Goal: Task Accomplishment & Management: Complete application form

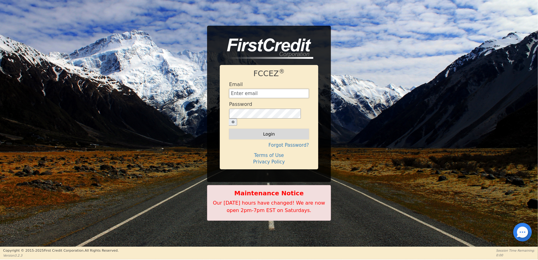
type input "[EMAIL_ADDRESS][DOMAIN_NAME]"
click at [262, 130] on button "Login" at bounding box center [269, 134] width 80 height 11
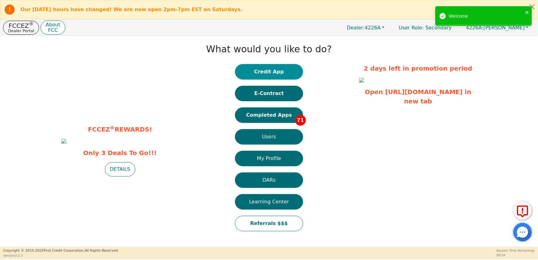
click at [265, 72] on button "Credit App" at bounding box center [269, 71] width 68 height 15
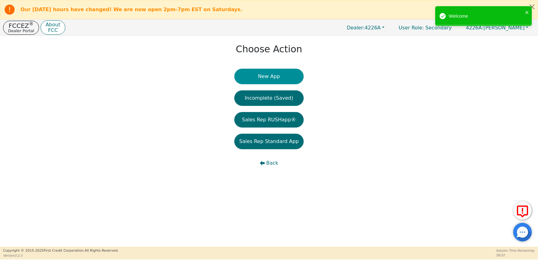
click at [264, 80] on button "New App" at bounding box center [268, 76] width 69 height 15
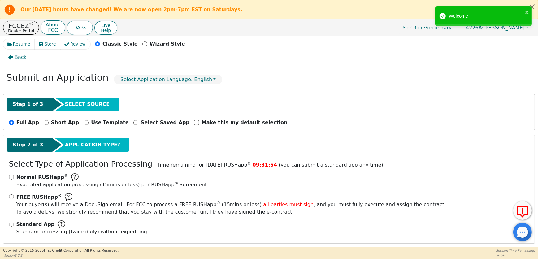
scroll to position [16, 0]
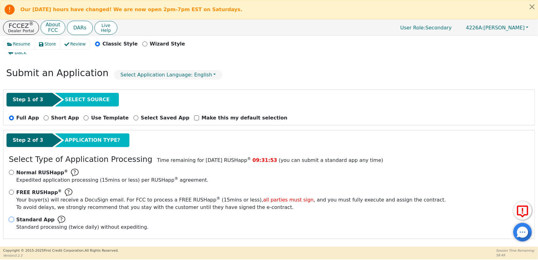
drag, startPoint x: 12, startPoint y: 214, endPoint x: 19, endPoint y: 212, distance: 6.4
click at [12, 217] on input "Standard App Standard processing (twice daily) without expediting." at bounding box center [11, 219] width 5 height 5
radio input "true"
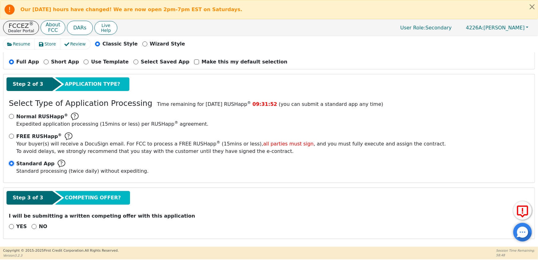
scroll to position [72, 0]
click at [32, 225] on input "NO" at bounding box center [34, 226] width 5 height 5
radio input "true"
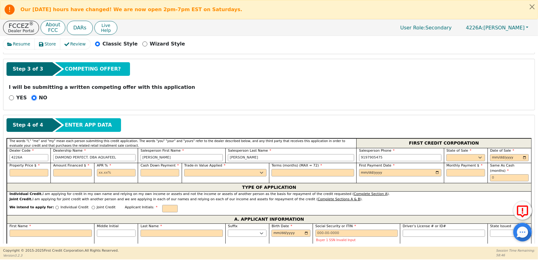
scroll to position [241, 0]
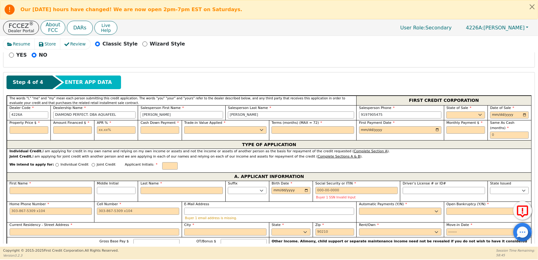
drag, startPoint x: 135, startPoint y: 120, endPoint x: 131, endPoint y: 120, distance: 4.3
click at [131, 120] on div "Dealer Code 4226A Dealership Name DIAMOND PERFECT. DBA AQUAFEEL Salesperson Fir…" at bounding box center [269, 112] width 525 height 15
type input "[PERSON_NAME]"
drag, startPoint x: 150, startPoint y: 120, endPoint x: 125, endPoint y: 122, distance: 24.6
click at [126, 120] on div "Dealer Code 4226A Dealership Name DIAMOND PERFECT. DBA AQUAFEEL Salesperson Fir…" at bounding box center [269, 112] width 525 height 15
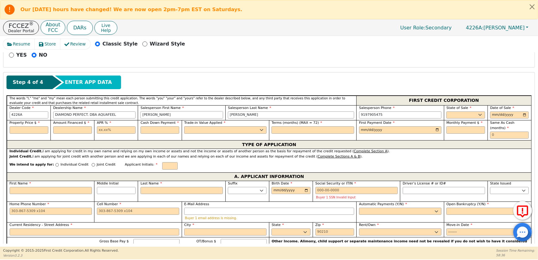
drag, startPoint x: 157, startPoint y: 121, endPoint x: 203, endPoint y: 121, distance: 45.2
click at [203, 119] on input "[PERSON_NAME]" at bounding box center [182, 114] width 82 height 7
type input "[PERSON_NAME]"
drag, startPoint x: 259, startPoint y: 119, endPoint x: 214, endPoint y: 118, distance: 45.2
click at [214, 118] on div "Dealer Code 4226A Dealership Name DIAMOND PERFECT. DBA AQUAFEEL Salesperson Fir…" at bounding box center [269, 112] width 525 height 15
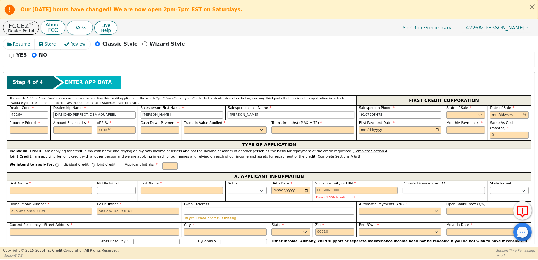
type input "[PERSON_NAME]"
type input "[PHONE_NUMBER]"
click at [453, 119] on select "AK AL AR AZ CA CO CT DC DE FL [GEOGRAPHIC_DATA] HI IA ID IL IN KS [GEOGRAPHIC_D…" at bounding box center [466, 114] width 39 height 7
select select "FL"
drag, startPoint x: 453, startPoint y: 120, endPoint x: 463, endPoint y: 120, distance: 10.2
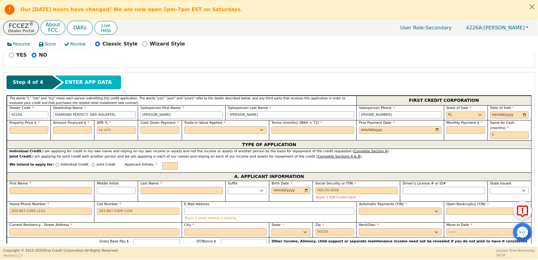
click at [453, 119] on select "AK AL AR AZ CA CO CT DC DE FL [GEOGRAPHIC_DATA] HI IA ID IL IN KS [GEOGRAPHIC_D…" at bounding box center [466, 114] width 39 height 7
click at [528, 120] on div "Date of Sale" at bounding box center [510, 112] width 44 height 15
click at [523, 119] on input "date" at bounding box center [509, 114] width 39 height 7
type input "[DATE]"
click at [32, 134] on input "text" at bounding box center [29, 129] width 39 height 7
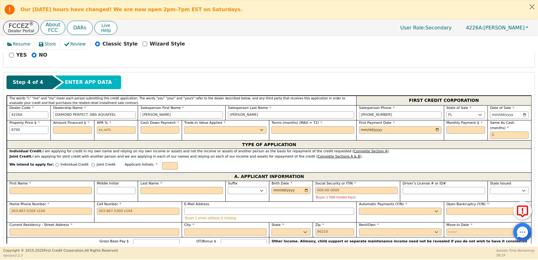
type input "8790.00"
type input "0"
type input "8790.00"
type input "10.99"
type input "0.00"
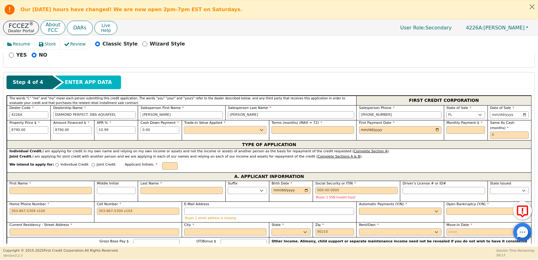
select select "n"
type input "72"
click at [437, 134] on input "date" at bounding box center [400, 129] width 82 height 7
click at [438, 134] on input "date" at bounding box center [400, 129] width 82 height 7
click at [434, 134] on input "date" at bounding box center [400, 129] width 82 height 7
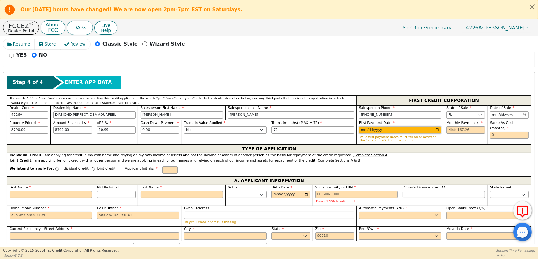
click at [434, 134] on input "[DATE]" at bounding box center [400, 129] width 82 height 7
click at [435, 134] on input "[DATE]" at bounding box center [400, 129] width 82 height 7
click at [434, 134] on input "[DATE]" at bounding box center [400, 129] width 82 height 7
type input "[DATE]"
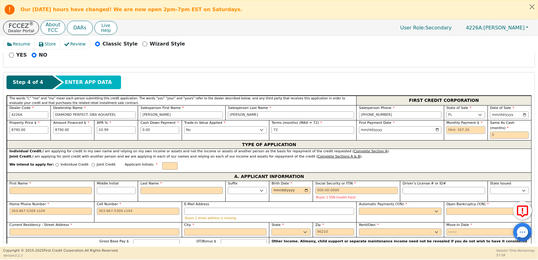
click at [474, 134] on input "text" at bounding box center [466, 129] width 39 height 7
type input "167.26"
type input "0"
click at [71, 168] on p "Individual Credit" at bounding box center [75, 164] width 28 height 5
click at [59, 167] on input "Individual Credit" at bounding box center [56, 164] width 3 height 3
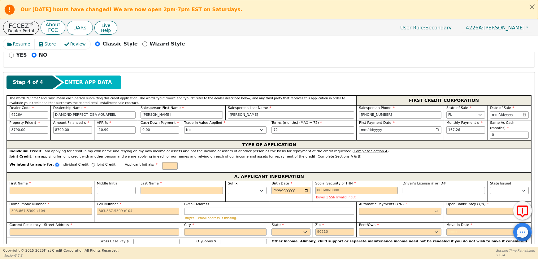
radio input "true"
click at [174, 170] on input "text" at bounding box center [169, 165] width 15 height 7
click at [38, 194] on input "First Name" at bounding box center [51, 190] width 82 height 7
type input "H"
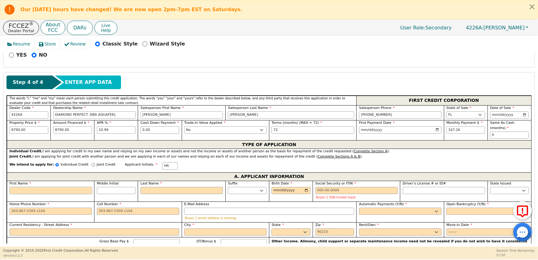
type input "H"
type input "HC"
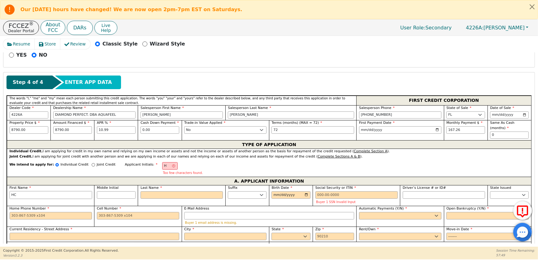
type input "H"
type input "HE"
type input "HEC"
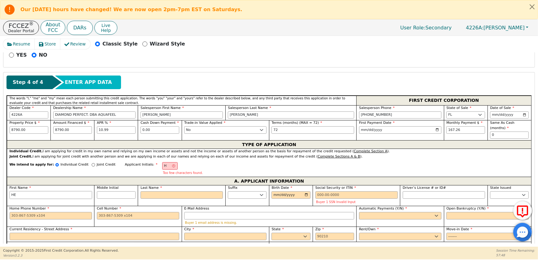
type input "HEC"
type input "HECT"
type input "HECTO"
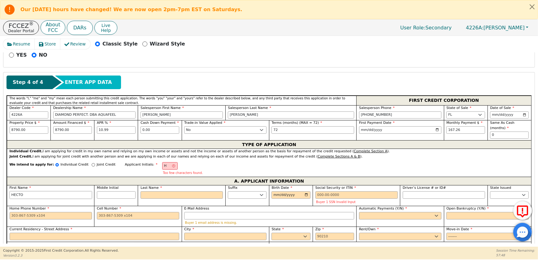
type input "[PERSON_NAME]"
type input "HR"
type input "R"
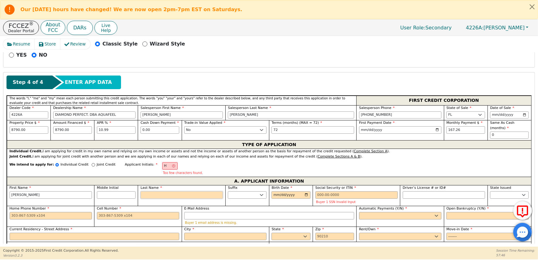
type input "[PERSON_NAME]"
type input "RI"
type input "[PERSON_NAME]"
type input "RIV"
type input "[PERSON_NAME]"
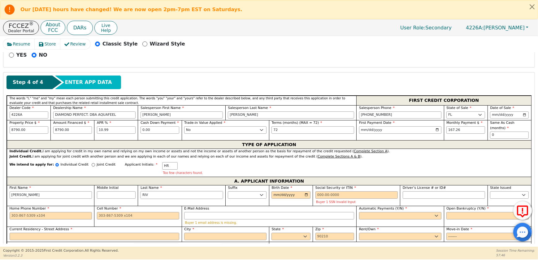
type input "RIVE"
type input "[PERSON_NAME]"
type input "RIVER"
type input "[PERSON_NAME] RIVER"
type input "[PERSON_NAME]"
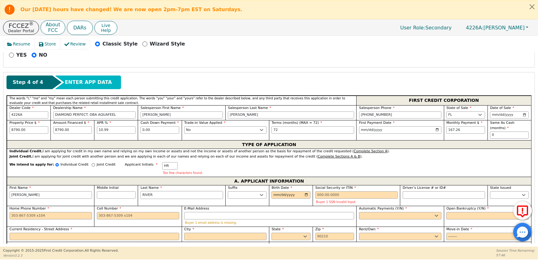
type input "[PERSON_NAME]"
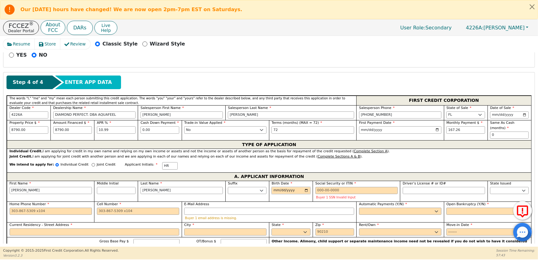
click at [275, 194] on input "Birth Date" at bounding box center [291, 190] width 39 height 7
type input "[DATE]"
click at [343, 194] on input "Social Security or ITIN" at bounding box center [357, 190] width 82 height 7
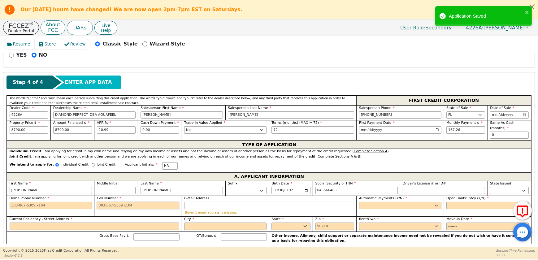
type input "***-**-6465"
click at [118, 209] on input "Cell Number" at bounding box center [138, 205] width 82 height 7
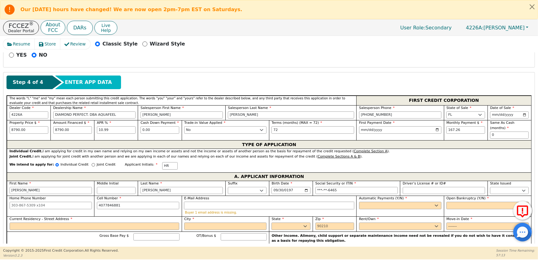
type input "[PHONE_NUMBER]"
click at [204, 209] on input "E-Mail Address" at bounding box center [269, 205] width 170 height 7
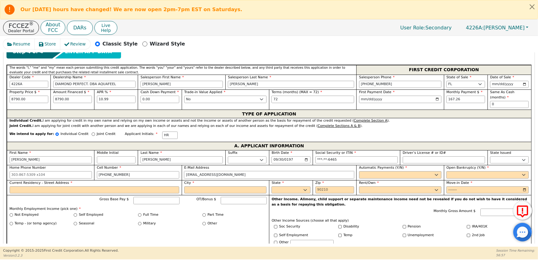
scroll to position [297, 0]
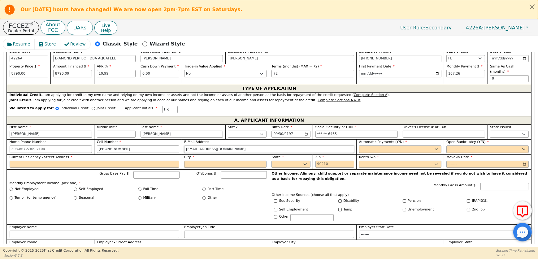
type input "[EMAIL_ADDRESS][DOMAIN_NAME]"
click at [411, 153] on select "Yes No" at bounding box center [400, 149] width 82 height 7
select select "y"
click at [359, 153] on select "Yes No" at bounding box center [400, 149] width 82 height 7
type input "[PERSON_NAME]"
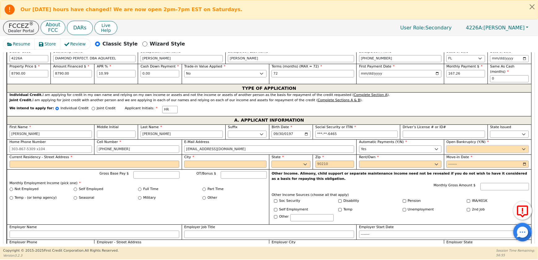
click at [465, 153] on select "Yes No" at bounding box center [488, 149] width 82 height 7
select select "n"
click at [447, 153] on select "Yes No" at bounding box center [488, 149] width 82 height 7
click at [31, 160] on label "Current Residency - Street Address" at bounding box center [95, 157] width 170 height 5
click at [31, 168] on input "Current Residency - Street Address" at bounding box center [95, 164] width 170 height 7
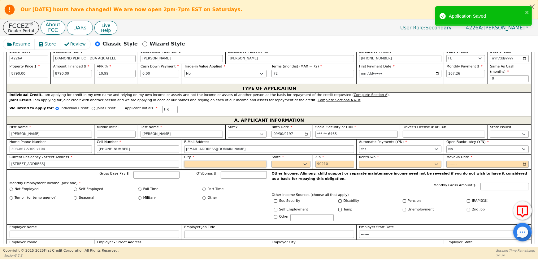
type input "[STREET_ADDRESS]"
type input "OCALA"
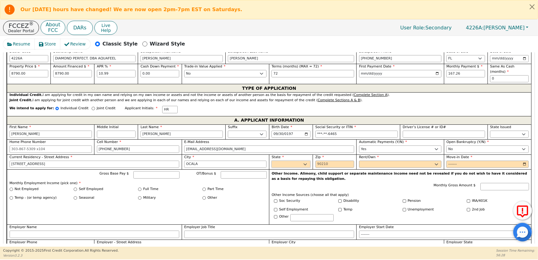
click at [289, 168] on select "AK AL AR AZ CA CO CT DC DE FL [GEOGRAPHIC_DATA] HI IA ID IL IN KS [GEOGRAPHIC_D…" at bounding box center [291, 164] width 39 height 7
click at [290, 168] on select "AK AL AR AZ CA CO CT DC DE FL [GEOGRAPHIC_DATA] HI IA ID IL IN KS [GEOGRAPHIC_D…" at bounding box center [291, 164] width 39 height 7
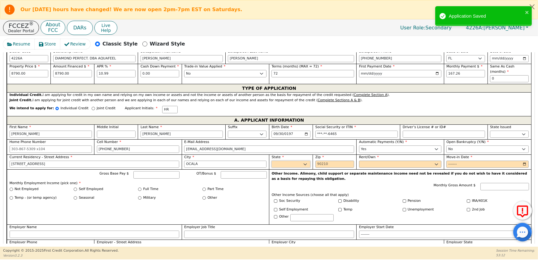
click at [279, 168] on select "AK AL AR AZ CA CO CT DC DE FL [GEOGRAPHIC_DATA] HI IA ID IL IN KS [GEOGRAPHIC_D…" at bounding box center [291, 164] width 39 height 7
select select "FL"
click at [279, 168] on select "AK AL AR AZ CA CO CT DC DE FL [GEOGRAPHIC_DATA] HI IA ID IL IN KS [GEOGRAPHIC_D…" at bounding box center [291, 164] width 39 height 7
click at [333, 181] on p "Other Income. Alimony, child support or separate maintenance income need not be…" at bounding box center [400, 176] width 257 height 10
click at [334, 170] on div "Zip" at bounding box center [335, 162] width 44 height 15
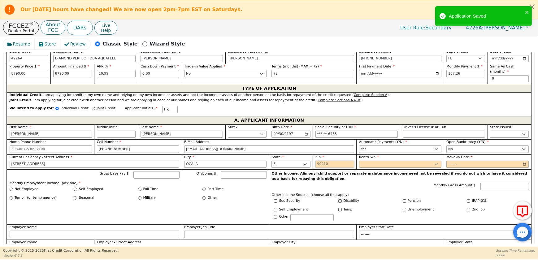
click at [334, 168] on input "Zip" at bounding box center [335, 164] width 39 height 7
type input "34481"
click at [369, 168] on select "Rent Own" at bounding box center [400, 164] width 82 height 7
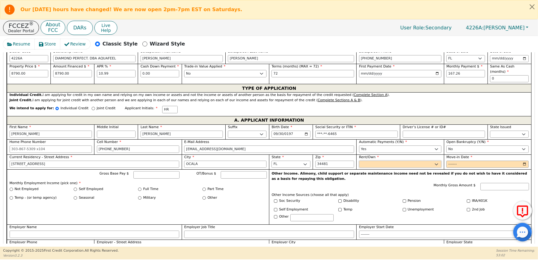
select select "Own"
click at [359, 168] on select "Rent Own" at bounding box center [400, 164] width 82 height 7
click at [524, 168] on input "Move-in Date" at bounding box center [488, 164] width 82 height 7
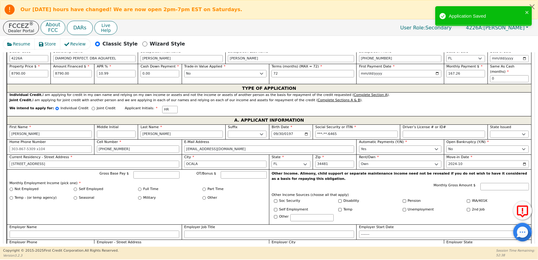
click at [524, 168] on input "2024-10" at bounding box center [488, 164] width 82 height 7
type input "2024-09"
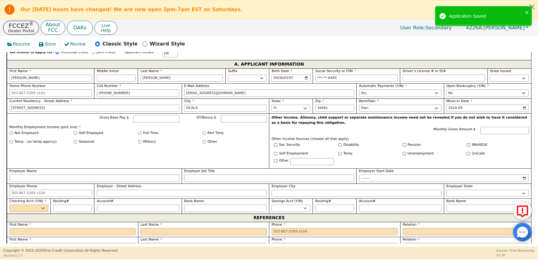
scroll to position [353, 0]
click at [143, 123] on input "Gross Base Pay $" at bounding box center [156, 118] width 46 height 7
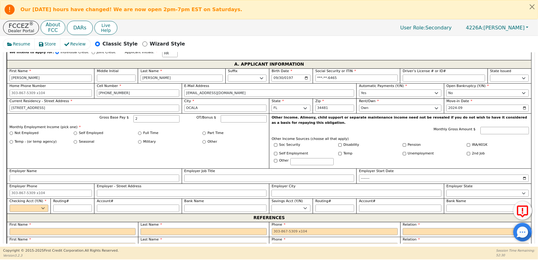
type input "2.00"
click at [352, 148] on label "Disability" at bounding box center [351, 144] width 16 height 5
click at [342, 147] on input "Disability" at bounding box center [340, 144] width 3 height 3
checkbox input "true"
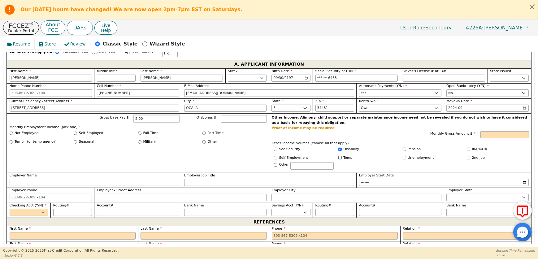
drag, startPoint x: 155, startPoint y: 140, endPoint x: 90, endPoint y: 144, distance: 64.9
click at [90, 124] on div "Gross Base Pay $ 2.00 OT/Bonus $" at bounding box center [138, 119] width 257 height 9
click at [491, 139] on input "Monthly Gross Amount $" at bounding box center [505, 134] width 49 height 7
type input "2022.00"
click at [394, 146] on p "Other Income Sources (choose all that apply)" at bounding box center [400, 143] width 257 height 5
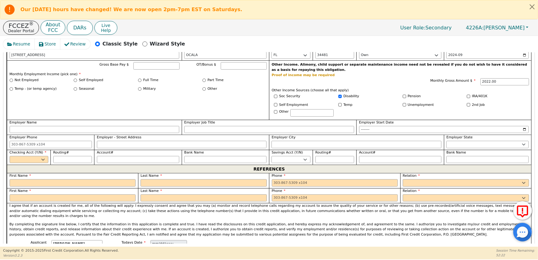
scroll to position [438, 0]
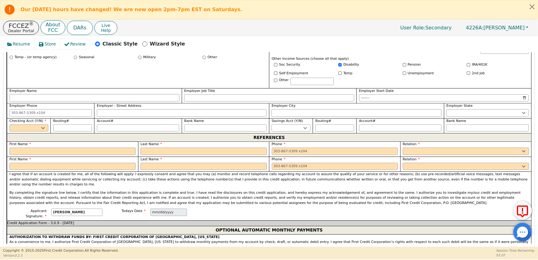
click at [58, 102] on input "Employer Name" at bounding box center [95, 97] width 170 height 7
type input "DISABILITY"
click at [29, 132] on select "Yes No" at bounding box center [29, 128] width 39 height 7
select select "y"
click at [10, 132] on select "Yes No" at bounding box center [29, 128] width 39 height 7
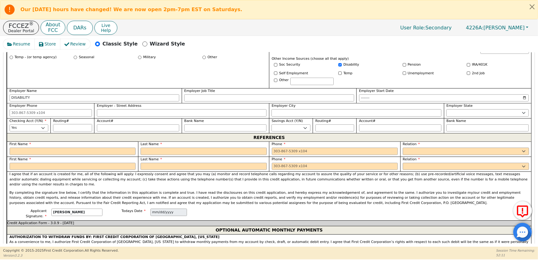
click at [68, 132] on input "Routing#" at bounding box center [72, 128] width 39 height 7
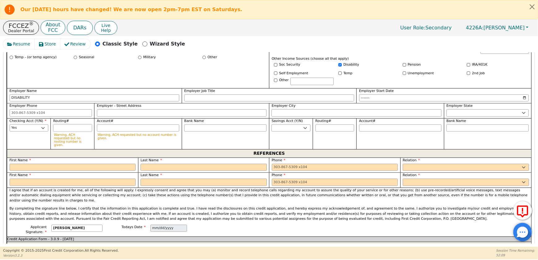
type input "0"
type input "*"
type input "06"
type input "**"
type input "063"
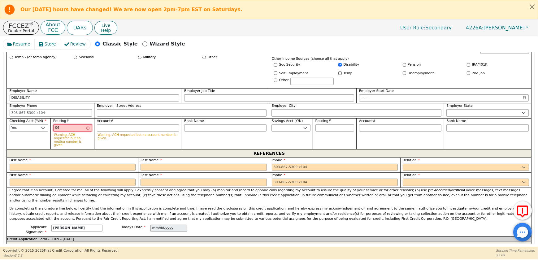
type input "***"
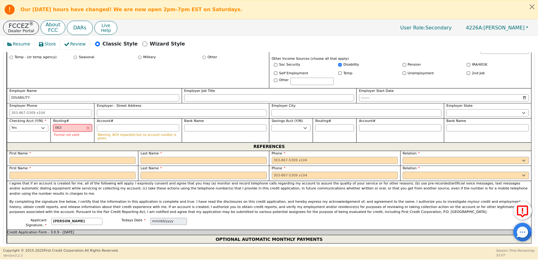
type input "0631"
type input "****"
type input "06310"
type input "*****"
type input "063109"
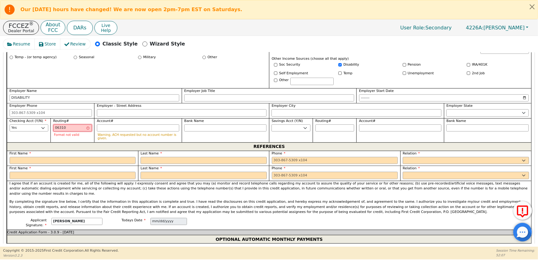
type input "******"
type input "0631099"
type input "*******"
type input "06310993"
type input "********"
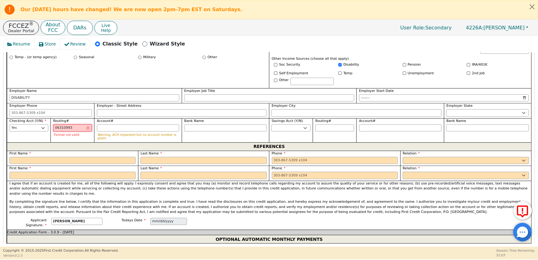
type input "063109935"
type input "*********"
click at [144, 132] on input "Account#" at bounding box center [138, 128] width 82 height 7
type input "7"
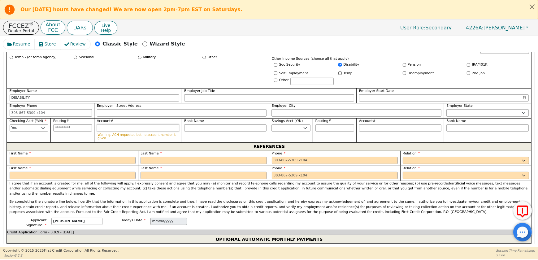
type input "*"
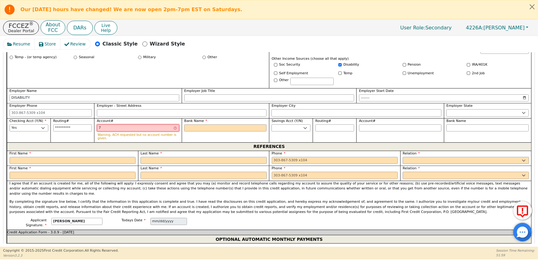
type input "79"
type input "**"
type input "798"
type input "***"
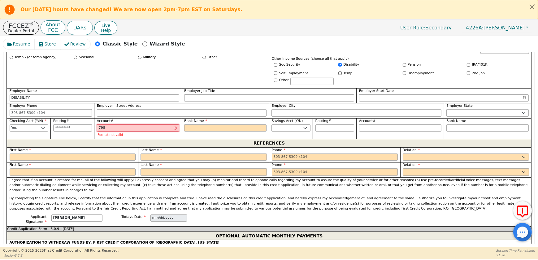
type input "7988"
type input "****"
type input "79886"
type input "*****"
type input "798863"
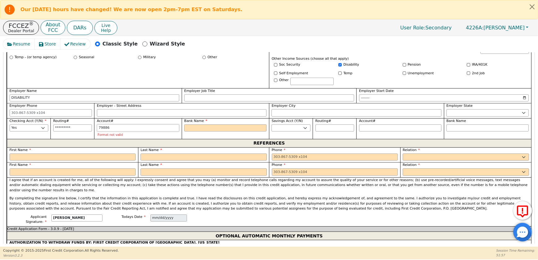
type input "******"
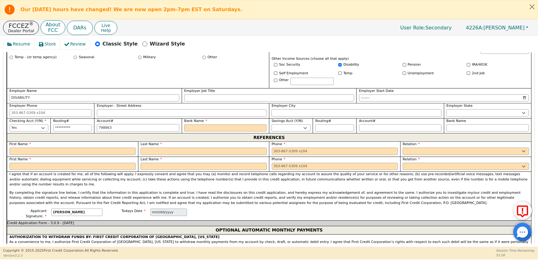
type input "7988632"
type input "*******"
type input "79886326"
type input "********"
type input "798863260"
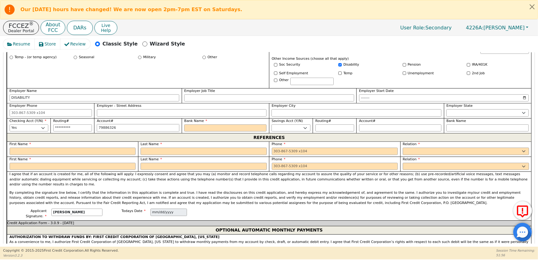
type input "*********"
type input "7988632605"
type input "**********"
click at [202, 132] on input "Bank Name" at bounding box center [225, 128] width 82 height 7
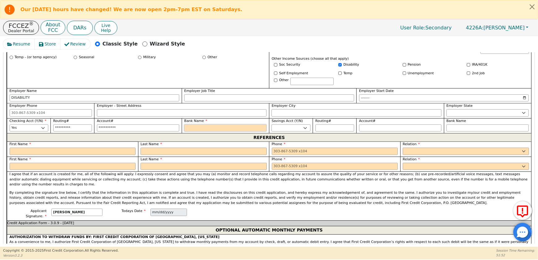
type input "F"
type input "FI"
type input "FIF"
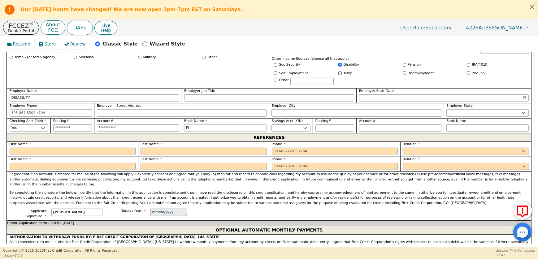
type input "FIF"
type input "FIFT"
type input "FIFTT"
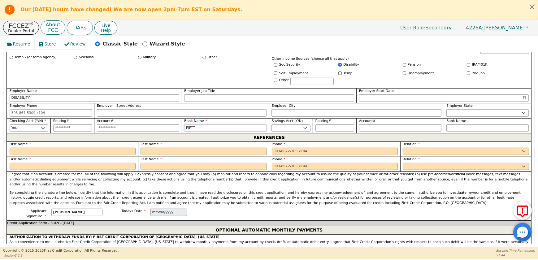
type input "FIFTTH"
type input "FIFTTHI"
type input "FIFTTHIR"
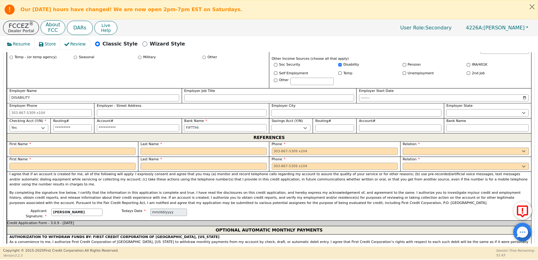
type input "FIFTTHIR"
type input "FIFTTHIRD"
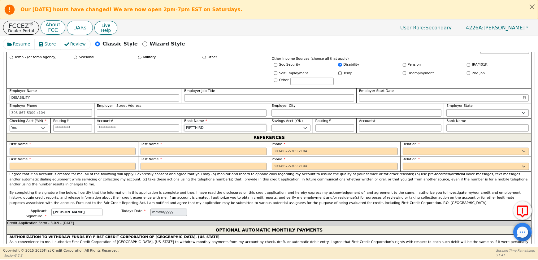
type input "FIFTTHIRD B"
type input "FIFTTHIRD BA"
type input "FIFTTHIRD BAN"
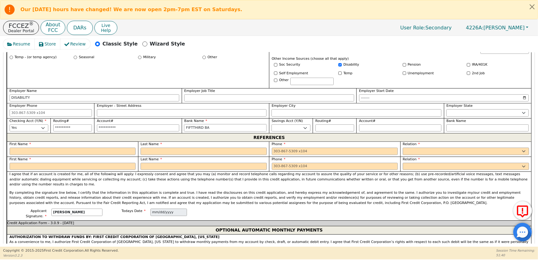
type input "FIFTTHIRD BAN"
type input "FIFTTHIRD BANK"
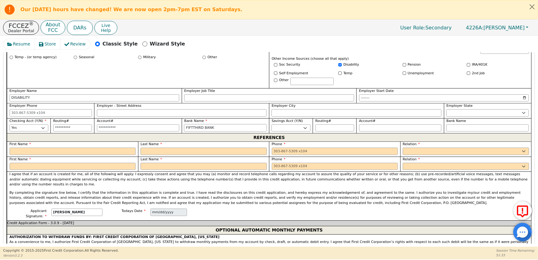
click at [191, 132] on input "FIFTTHIRD BANK" at bounding box center [225, 128] width 82 height 7
type input "FIFTHIRD BANK"
type input "FIFTTHIRD BANK"
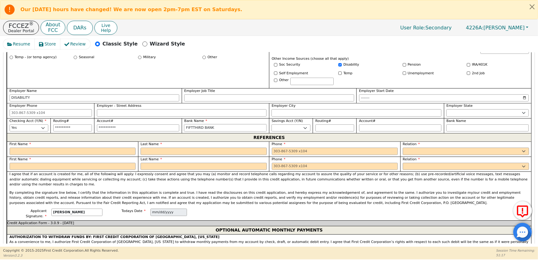
type input "FIFTHTHIRD BANK"
type input "FIFTH THIRD BANK"
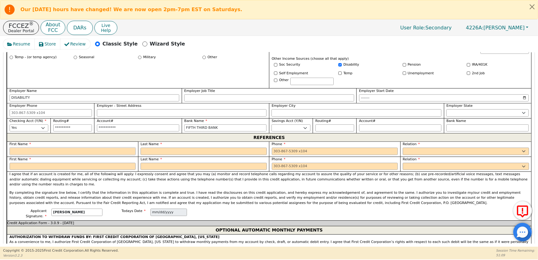
type input "FIFTH THIRD BANK"
click at [78, 155] on input "text" at bounding box center [73, 151] width 126 height 7
type input "[PERSON_NAME]"
type input "E"
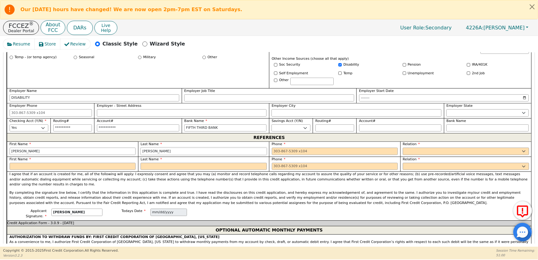
type input "[PERSON_NAME]"
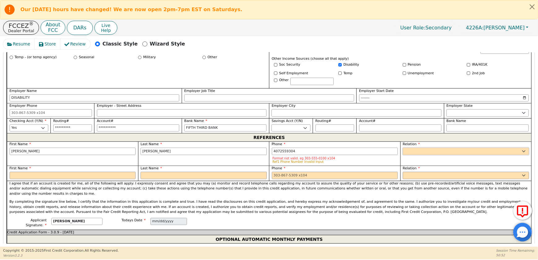
type input "[PHONE_NUMBER]"
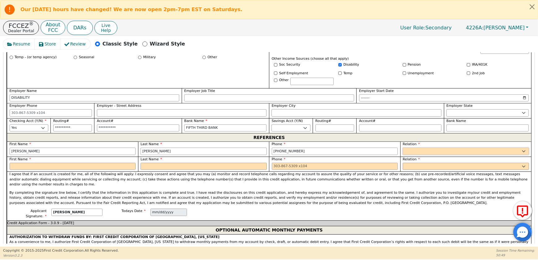
click at [412, 155] on select "FATHER MOTHER SISTER BROTHER DAUGHTER SON CO-WORKER NEIGHBOR FRIEND COUSIN G-MO…" at bounding box center [466, 151] width 126 height 7
select select "OTHER"
click at [448, 172] on div "First Name [PERSON_NAME] Last Name [PERSON_NAME] Phone [PHONE_NUMBER] Relation …" at bounding box center [269, 157] width 525 height 30
click at [448, 155] on input "text" at bounding box center [488, 151] width 82 height 7
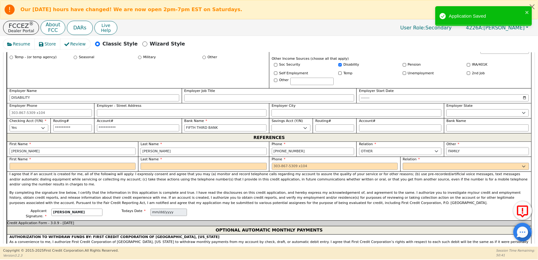
type input "FAMILY"
click at [36, 170] on input "text" at bounding box center [73, 166] width 126 height 7
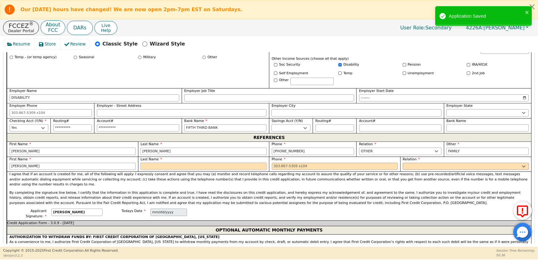
type input "[PERSON_NAME]"
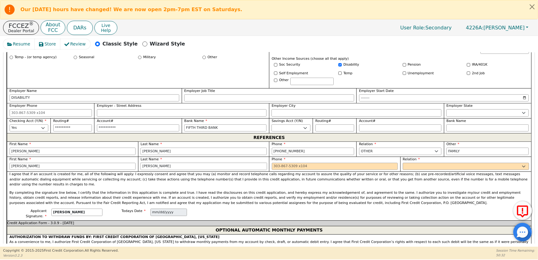
type input "[PERSON_NAME]"
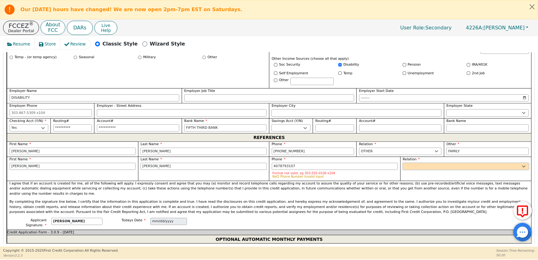
type input "[PHONE_NUMBER]"
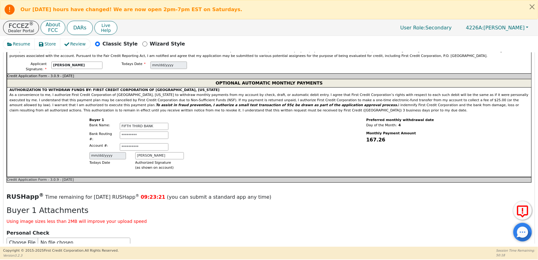
click at [411, 23] on select "FATHER MOTHER SISTER BROTHER DAUGHTER SON CO-WORKER NEIGHBOR FRIEND COUSIN G-MO…" at bounding box center [466, 19] width 126 height 7
select select "FRIEND"
click at [403, 23] on select "FATHER MOTHER SISTER BROTHER DAUGHTER SON CO-WORKER NEIGHBOR FRIEND COUSIN G-MO…" at bounding box center [466, 19] width 126 height 7
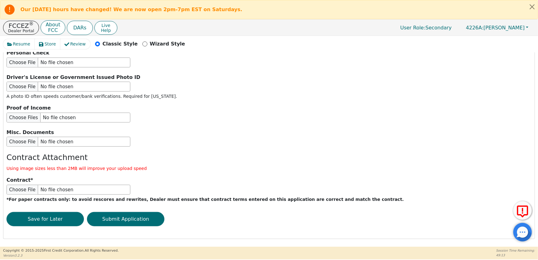
scroll to position [782, 0]
click at [15, 92] on input "file" at bounding box center [69, 87] width 124 height 10
type input "C:\fakepath\[PERSON_NAME] ID.jpeg"
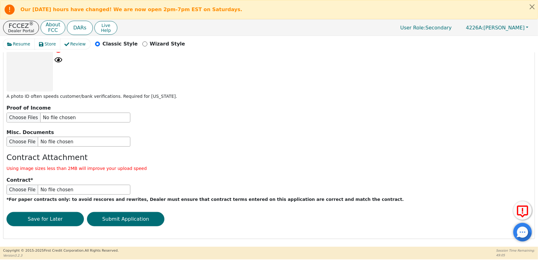
scroll to position [905, 0]
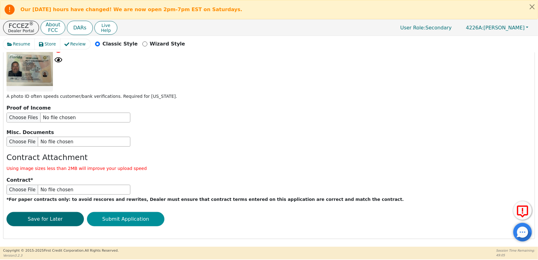
click at [121, 212] on button "Submit Application" at bounding box center [125, 219] width 77 height 14
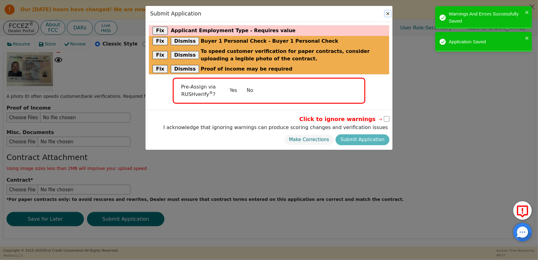
click at [387, 14] on button "Close" at bounding box center [388, 14] width 6 height 6
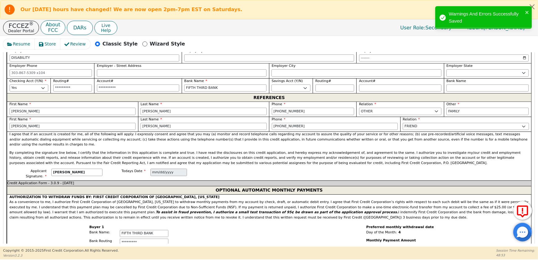
scroll to position [399, 0]
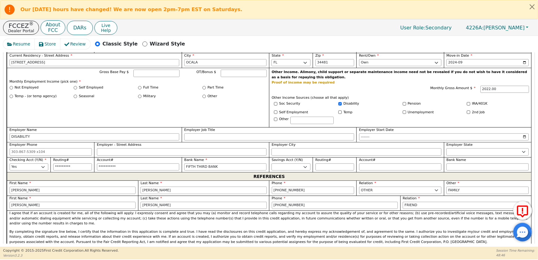
click at [12, 90] on div "Not Employed" at bounding box center [42, 87] width 64 height 5
click at [11, 90] on input "Not Employed" at bounding box center [11, 87] width 3 height 3
radio input "true"
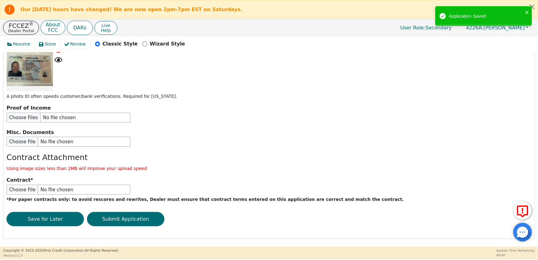
scroll to position [905, 0]
click at [115, 215] on button "Submit Application" at bounding box center [125, 219] width 77 height 14
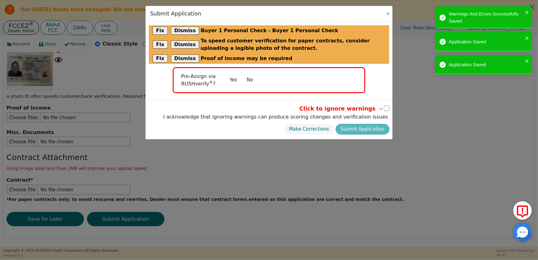
click at [245, 81] on button "No" at bounding box center [250, 80] width 16 height 11
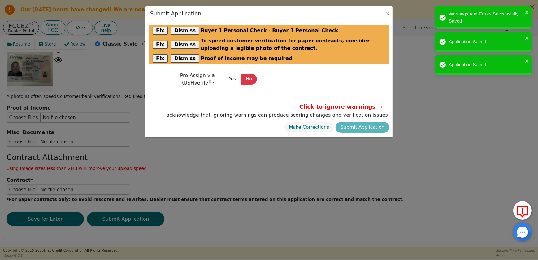
click at [385, 105] on input "checkbox" at bounding box center [387, 107] width 6 height 6
checkbox input "true"
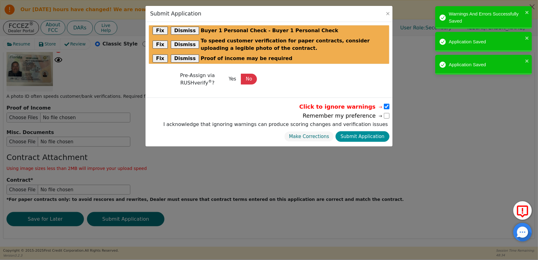
click at [369, 133] on button "Submit Application" at bounding box center [363, 136] width 54 height 11
select select
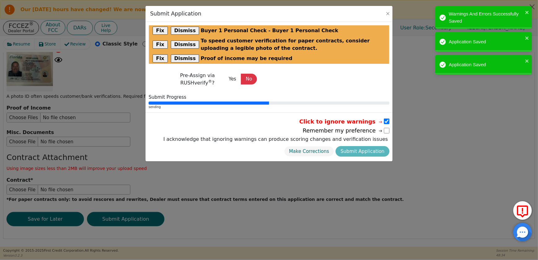
radio input "false"
